Goal: Task Accomplishment & Management: Manage account settings

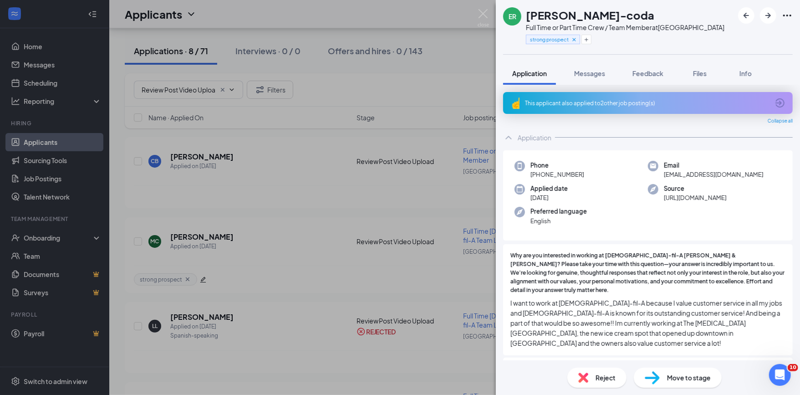
click at [46, 57] on div "ER [PERSON_NAME]-coda Full Time or Part Time Crew / Team Member at [GEOGRAPHIC_…" at bounding box center [400, 197] width 800 height 395
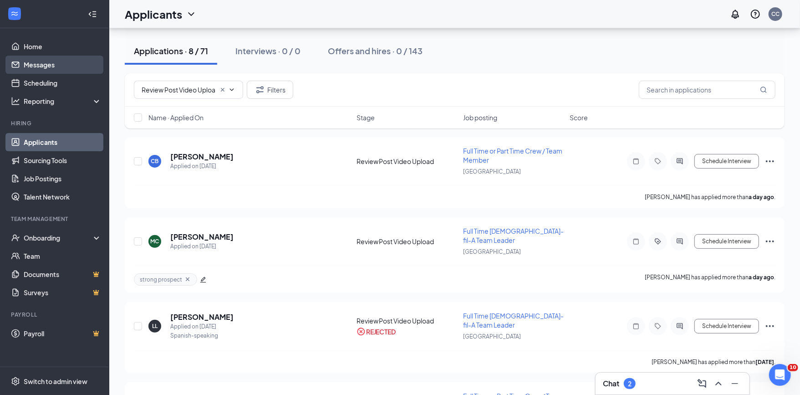
click at [34, 66] on link "Messages" at bounding box center [63, 65] width 78 height 18
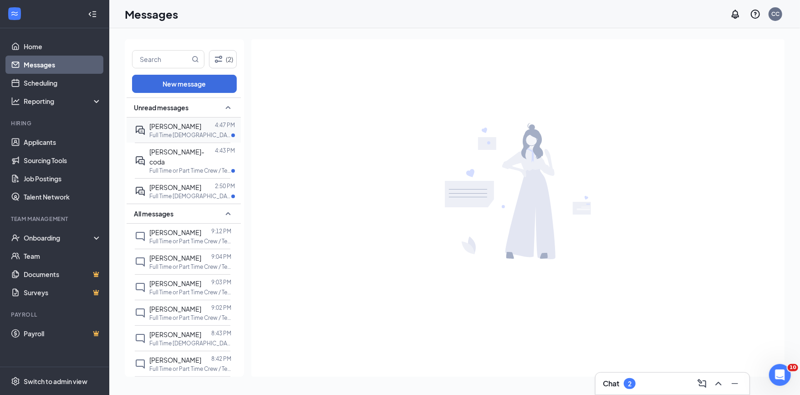
click at [198, 135] on p "Full Time [DEMOGRAPHIC_DATA]-fil-A Team Leader at [GEOGRAPHIC_DATA]" at bounding box center [190, 135] width 82 height 8
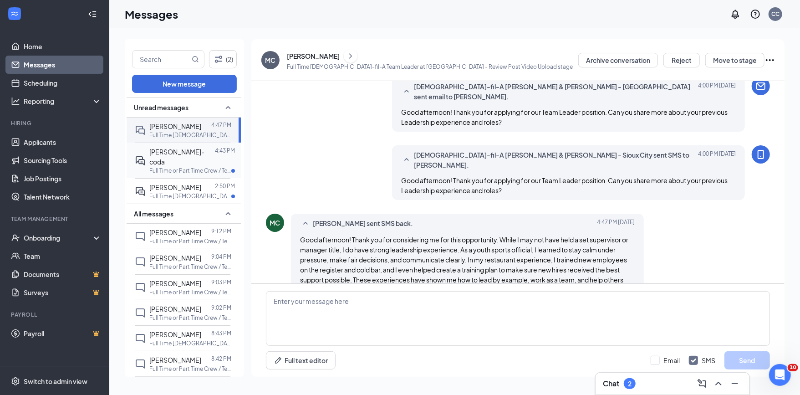
scroll to position [239, 0]
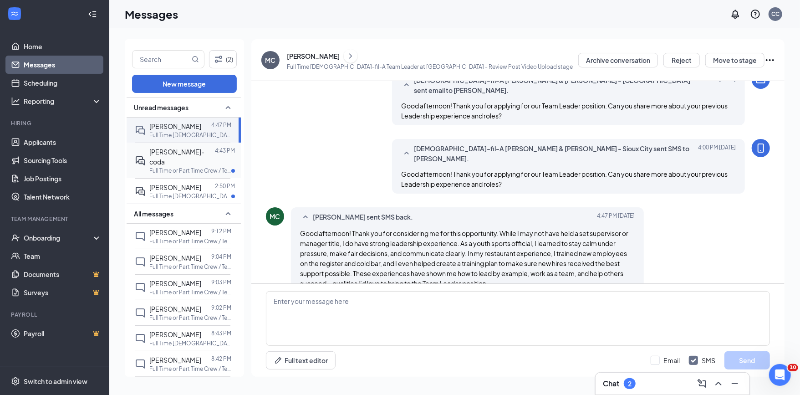
click at [191, 152] on span "[PERSON_NAME]-coda" at bounding box center [176, 157] width 55 height 18
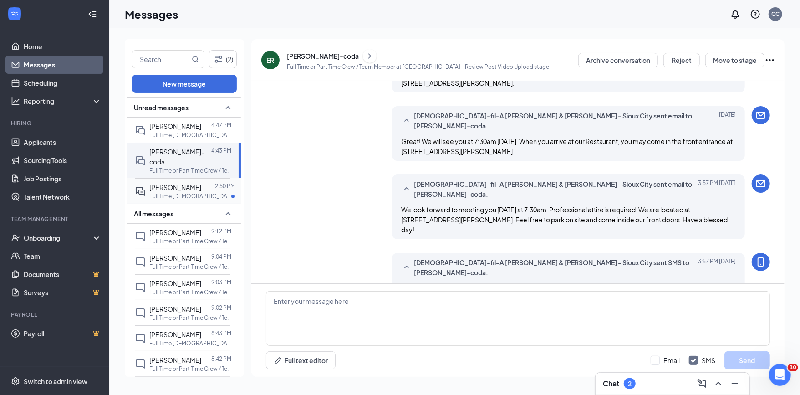
scroll to position [399, 0]
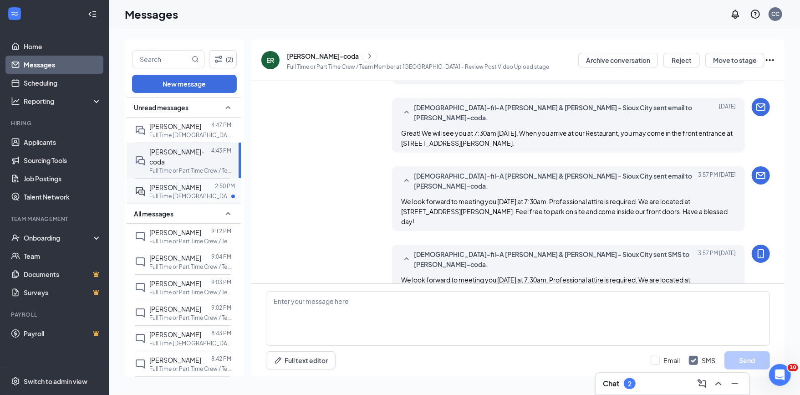
click at [185, 190] on span "[PERSON_NAME]" at bounding box center [175, 187] width 52 height 8
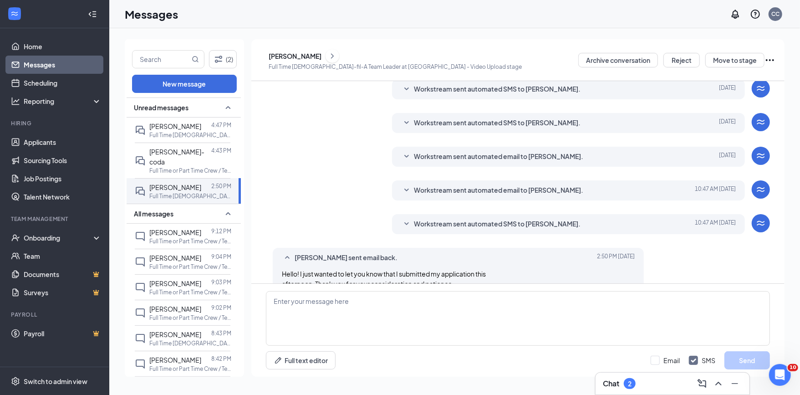
scroll to position [189, 0]
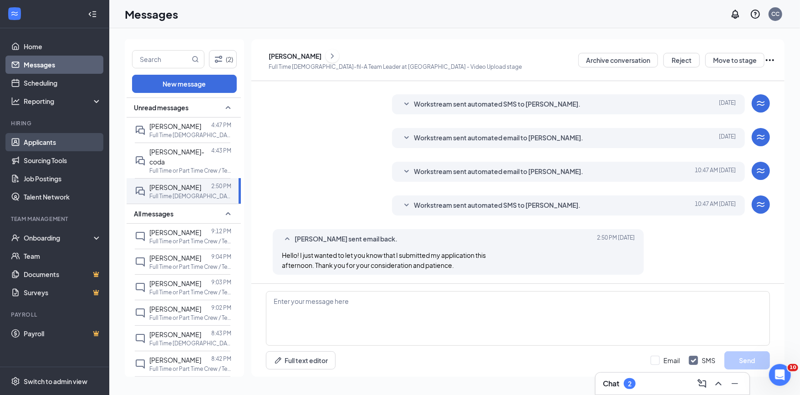
click at [39, 141] on link "Applicants" at bounding box center [63, 142] width 78 height 18
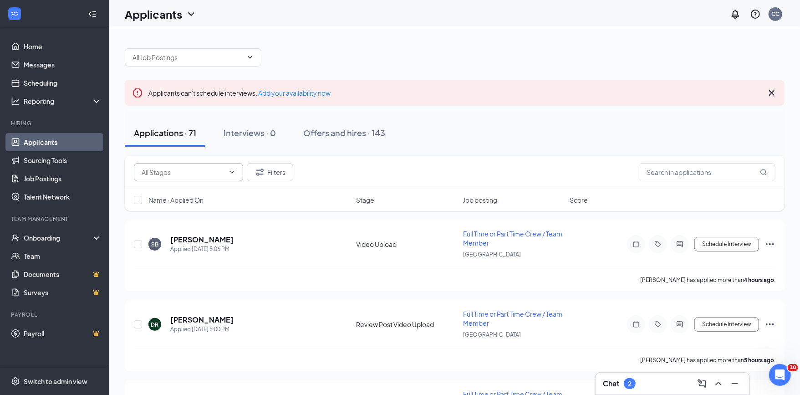
click at [191, 170] on input "text" at bounding box center [183, 172] width 83 height 10
click at [195, 212] on div "Review Post Video Upload (8)" at bounding box center [191, 210] width 86 height 10
type input "Review Post Video Upload (8)"
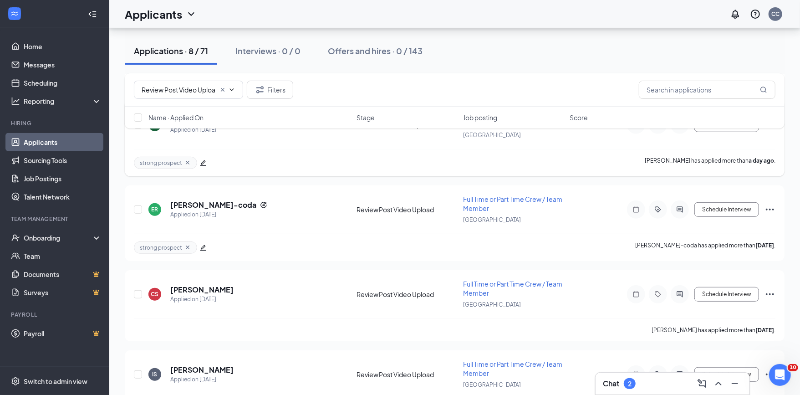
scroll to position [279, 0]
